Goal: Task Accomplishment & Management: Manage account settings

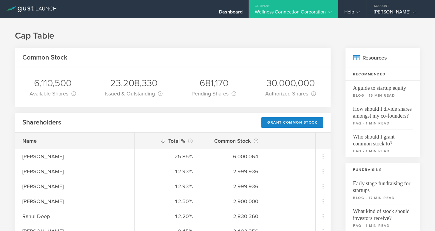
scroll to position [7, 0]
click at [228, 11] on div "Dashboard" at bounding box center [231, 13] width 24 height 9
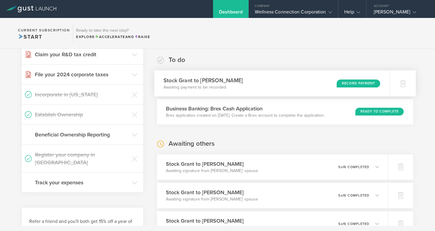
scroll to position [98, 0]
click at [363, 84] on div "Record Payment" at bounding box center [359, 83] width 44 height 8
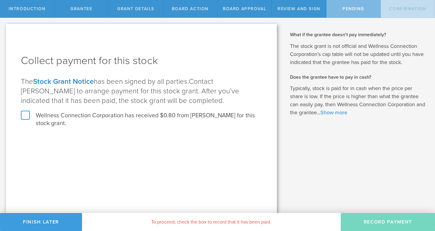
click at [23, 116] on label "Wellness Connection Corporation has received $0.80 from David Haas for this sto…" at bounding box center [141, 119] width 241 height 16
click at [0, 0] on input "Wellness Connection Corporation has received $0.80 from David Haas for this sto…" at bounding box center [0, 0] width 0 height 0
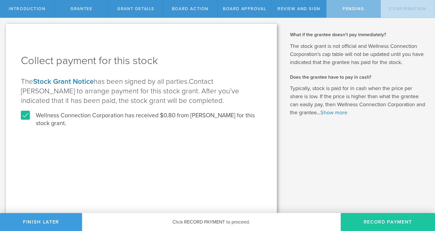
drag, startPoint x: 374, startPoint y: 222, endPoint x: 352, endPoint y: 216, distance: 22.6
click at [374, 222] on button "Record Payment" at bounding box center [388, 222] width 94 height 18
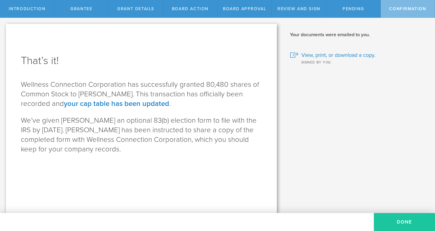
click at [400, 218] on button "Done" at bounding box center [404, 222] width 61 height 18
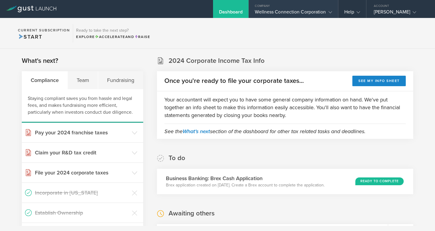
click at [264, 13] on div "Wellness Connection Corporation" at bounding box center [293, 13] width 77 height 9
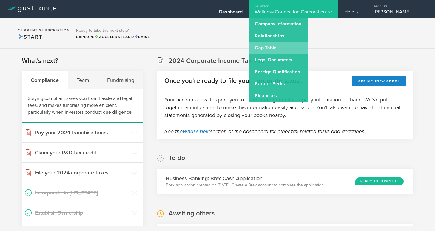
click at [260, 48] on link "Cap Table" at bounding box center [279, 48] width 60 height 12
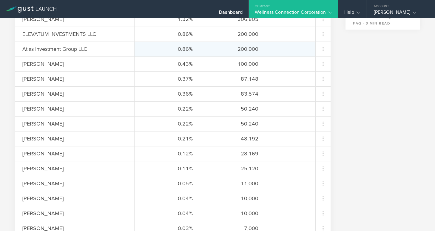
scroll to position [241, 0]
